Goal: Task Accomplishment & Management: Complete application form

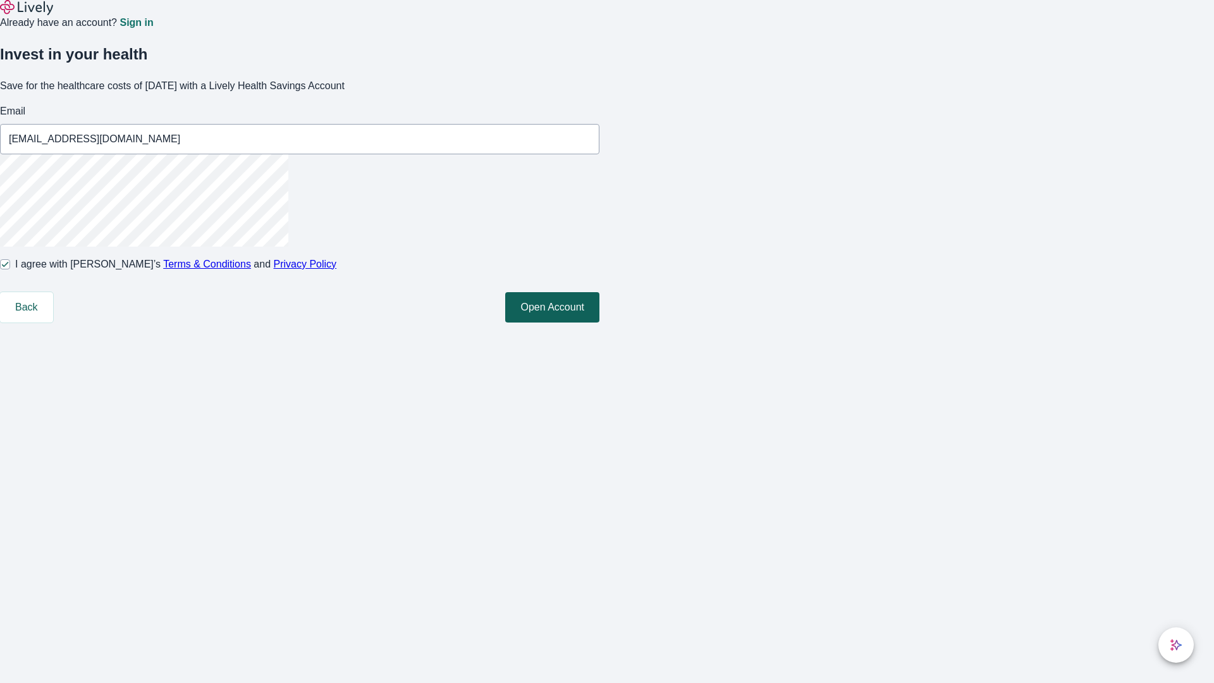
click at [600, 323] on button "Open Account" at bounding box center [552, 307] width 94 height 30
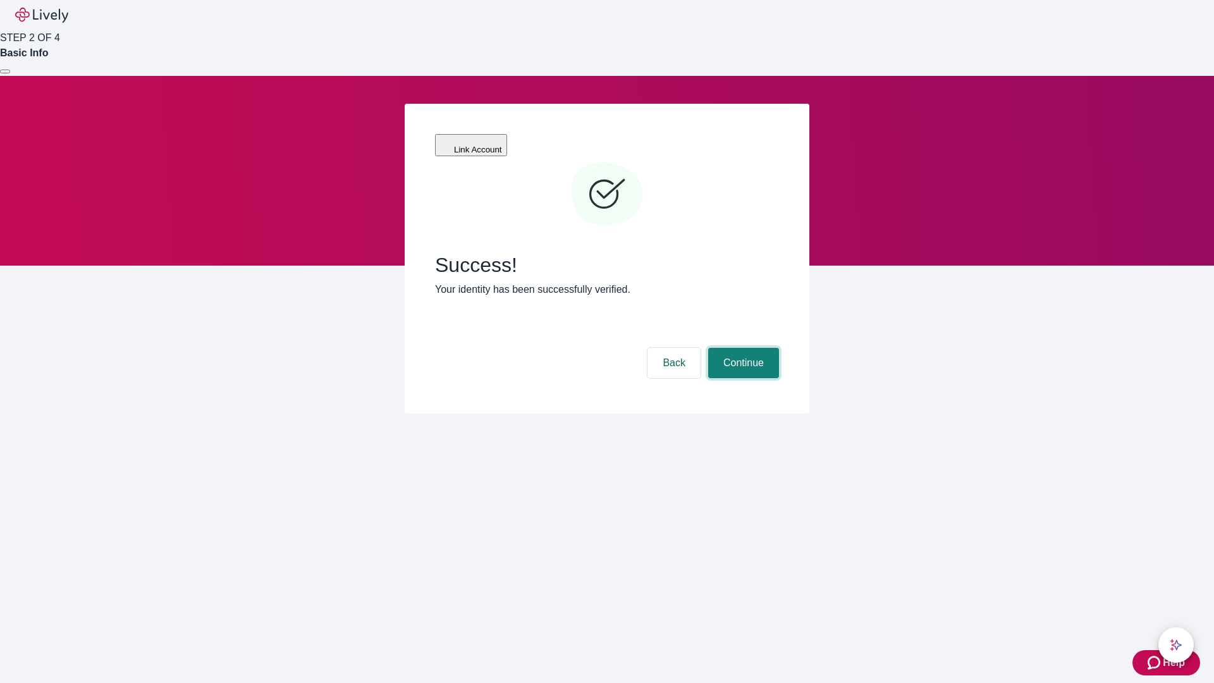
click at [742, 348] on button "Continue" at bounding box center [743, 363] width 71 height 30
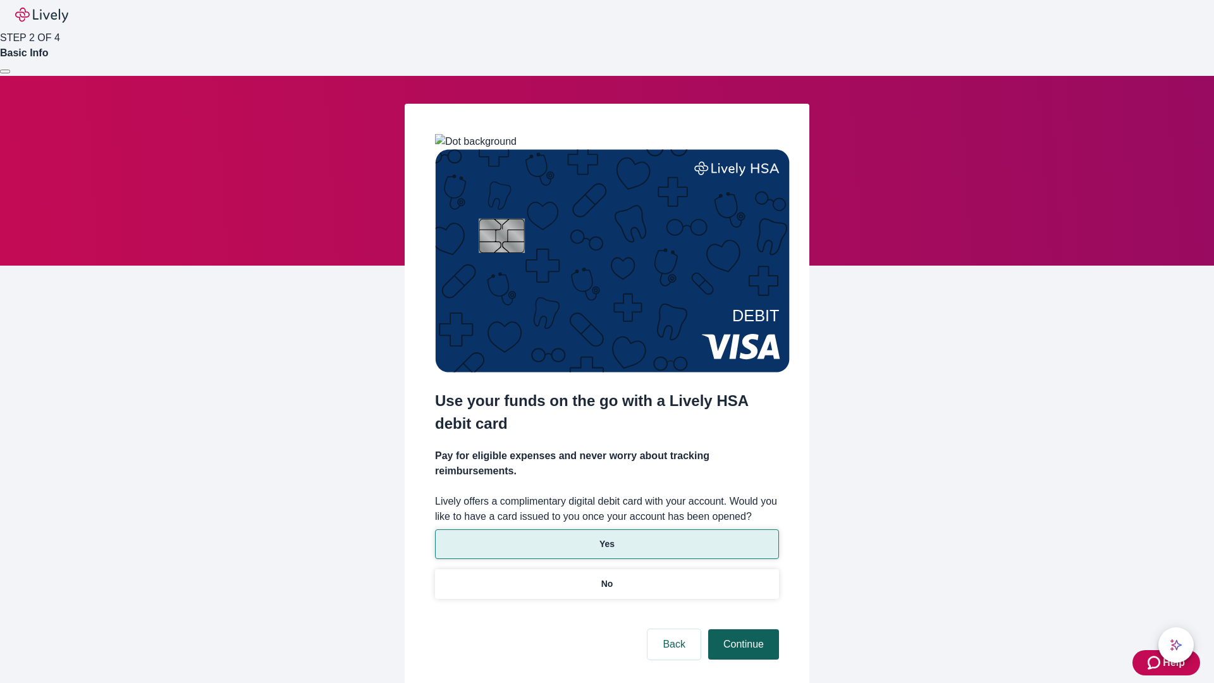
click at [607, 538] on p "Yes" at bounding box center [607, 544] width 15 height 13
click at [742, 629] on button "Continue" at bounding box center [743, 644] width 71 height 30
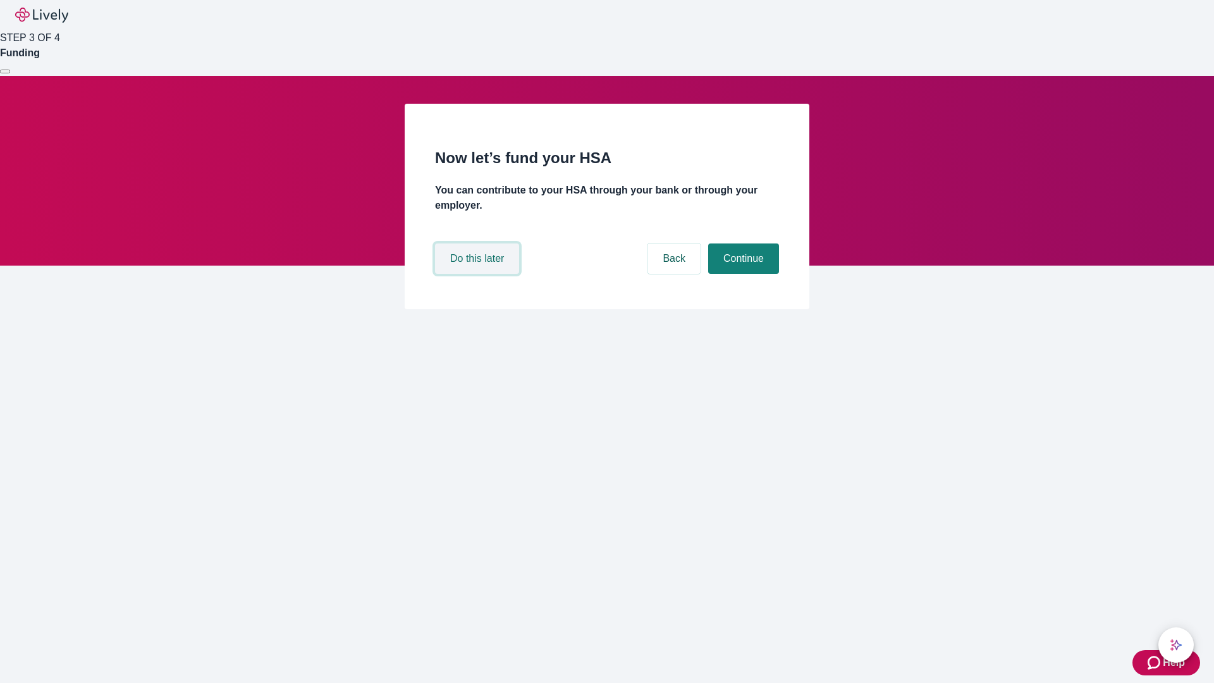
click at [479, 274] on button "Do this later" at bounding box center [477, 259] width 84 height 30
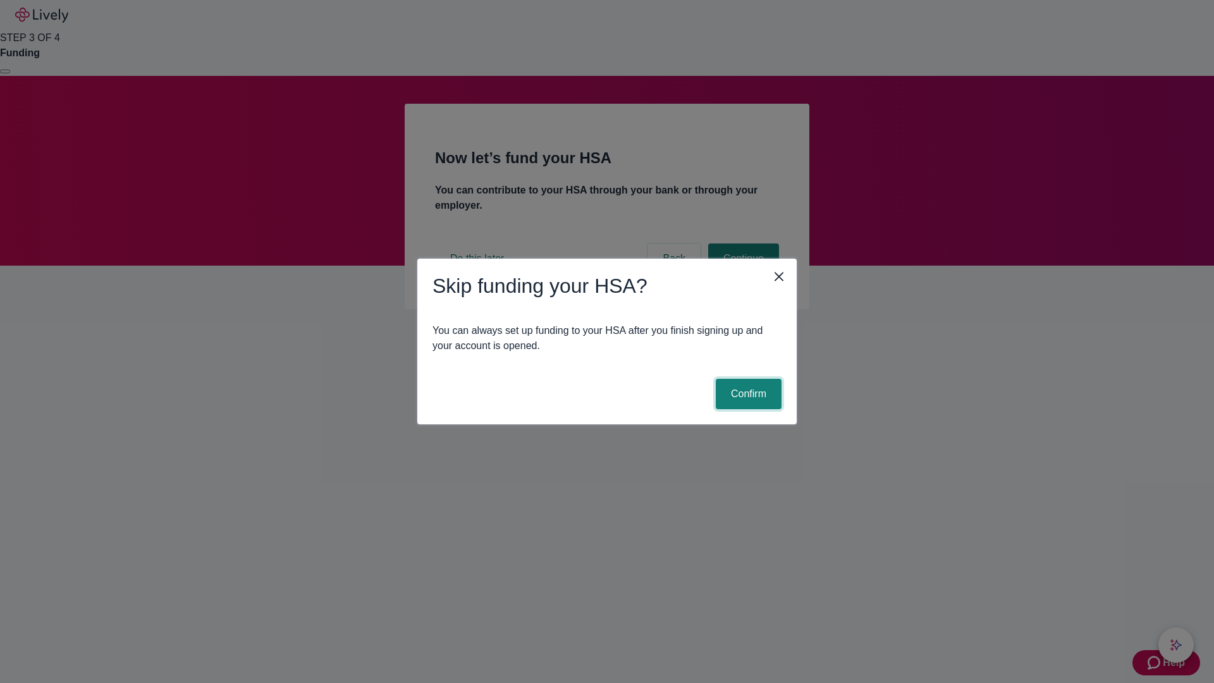
click at [747, 394] on button "Confirm" at bounding box center [749, 394] width 66 height 30
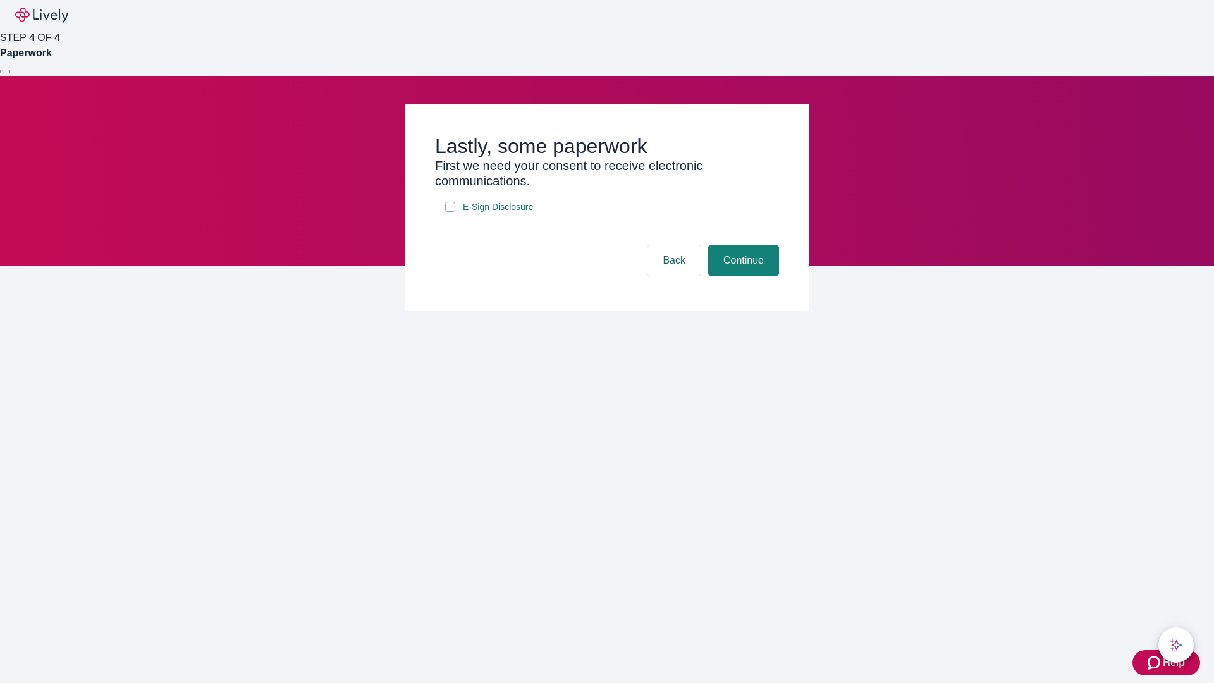
click at [450, 212] on input "E-Sign Disclosure" at bounding box center [450, 207] width 10 height 10
checkbox input "true"
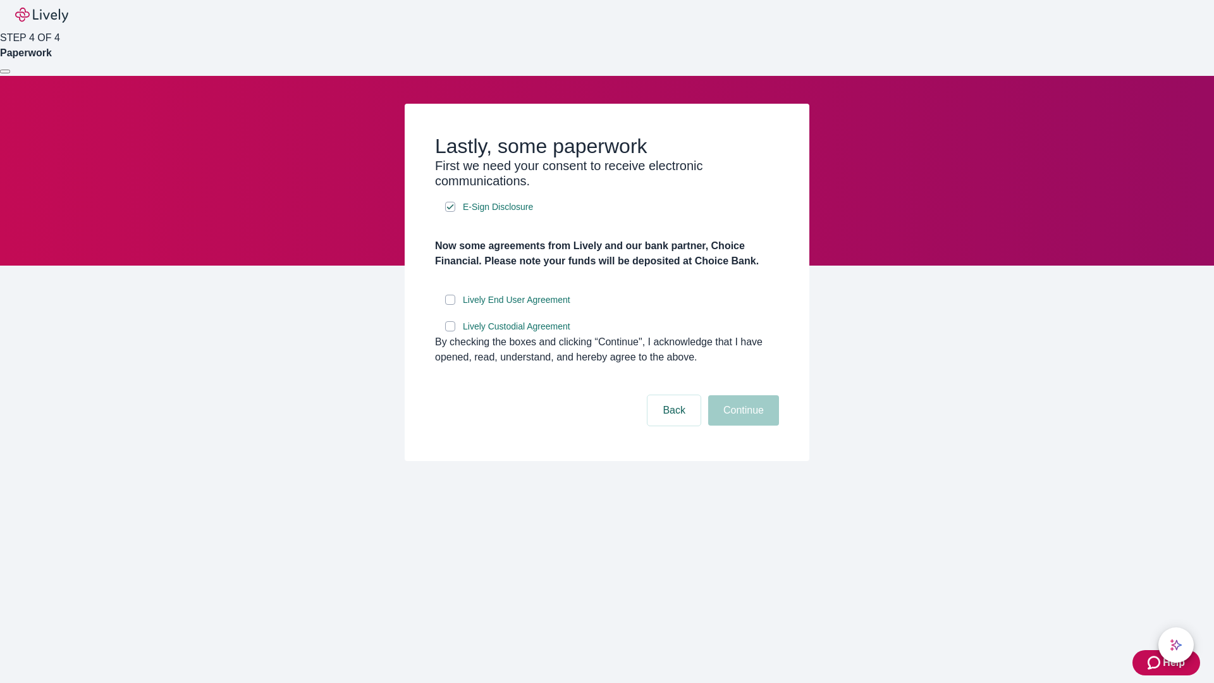
click at [450, 305] on input "Lively End User Agreement" at bounding box center [450, 300] width 10 height 10
checkbox input "true"
click at [450, 331] on input "Lively Custodial Agreement" at bounding box center [450, 326] width 10 height 10
checkbox input "true"
click at [742, 426] on button "Continue" at bounding box center [743, 410] width 71 height 30
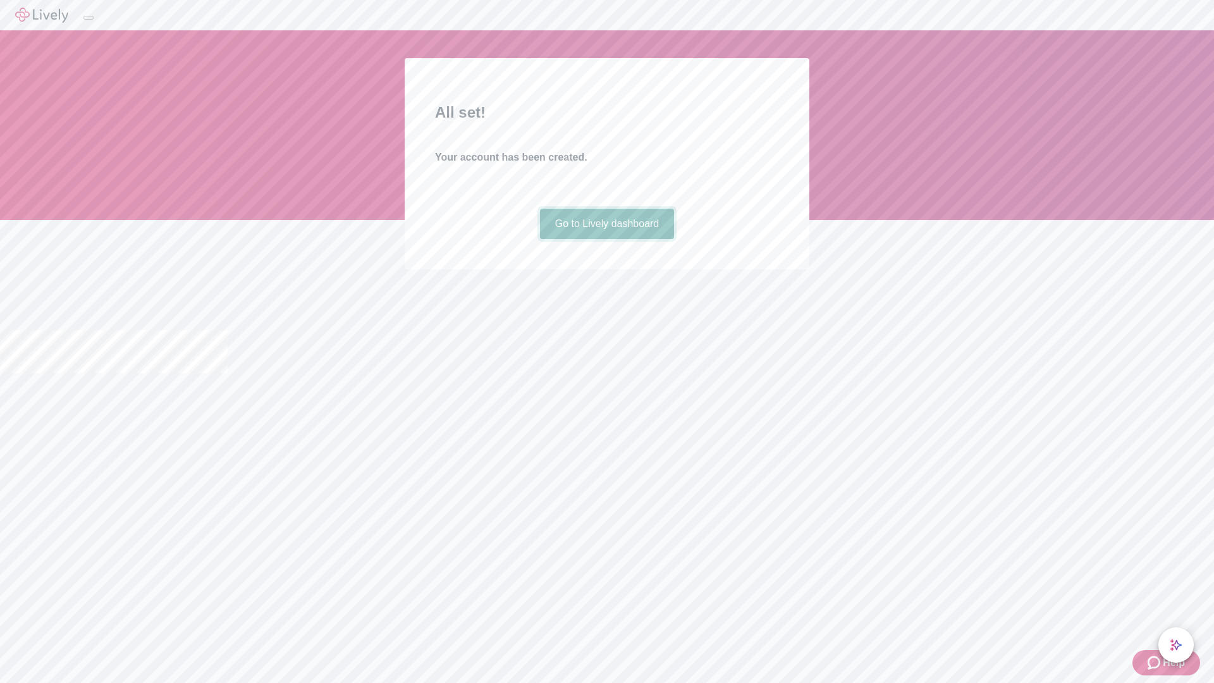
click at [607, 239] on link "Go to Lively dashboard" at bounding box center [607, 224] width 135 height 30
